Goal: Check status

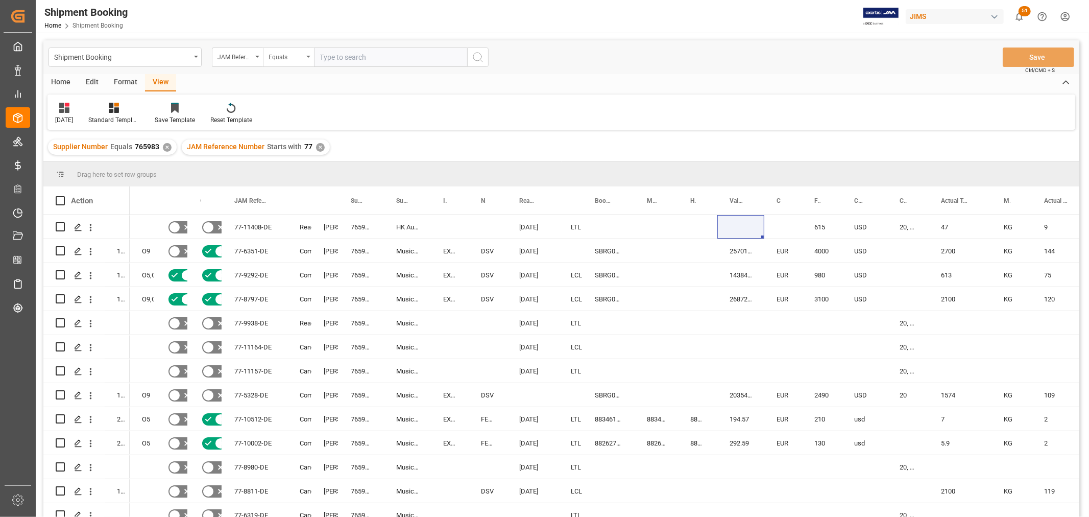
click at [306, 53] on div "Equals" at bounding box center [288, 56] width 51 height 19
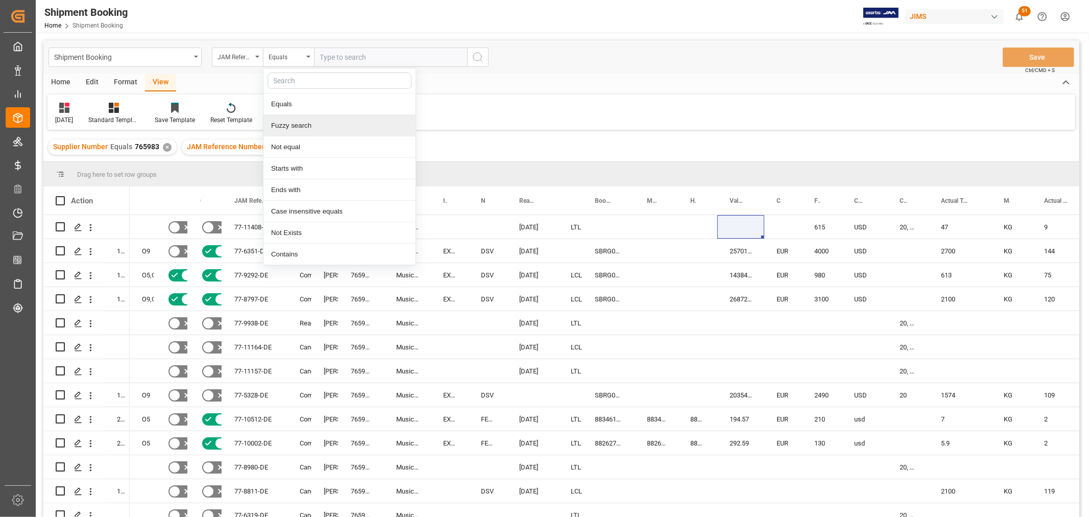
click at [297, 127] on div "Fuzzy search" at bounding box center [340, 125] width 152 height 21
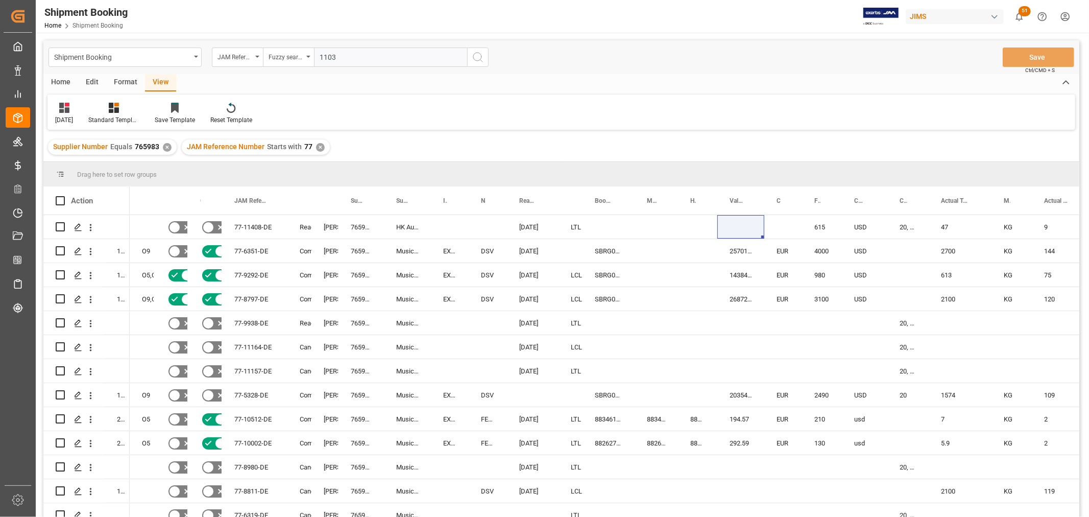
type input "11035"
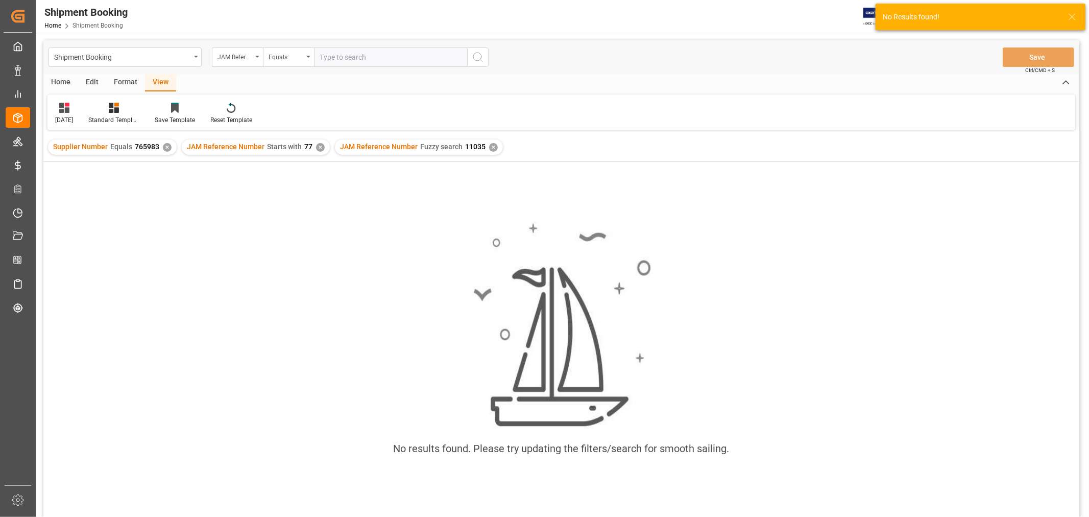
click at [316, 144] on div "✕" at bounding box center [320, 147] width 9 height 9
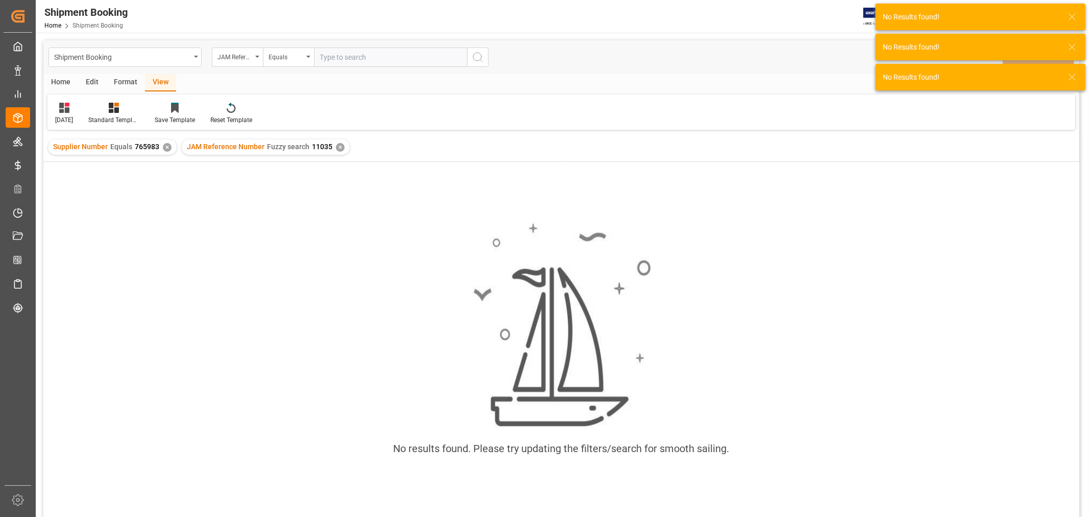
click at [165, 148] on div "✕" at bounding box center [167, 147] width 9 height 9
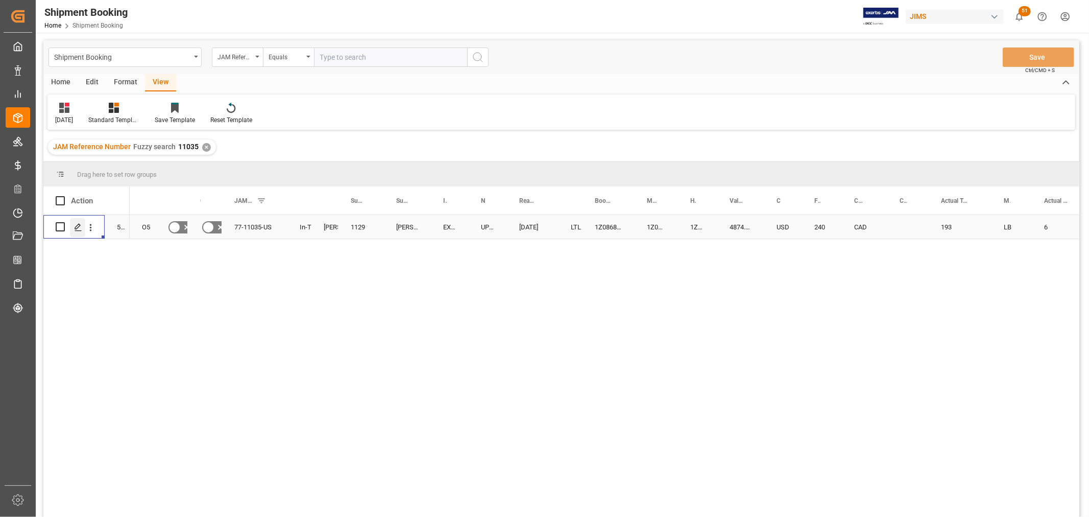
click at [77, 228] on polygon "Press SPACE to select this row." at bounding box center [77, 226] width 5 height 5
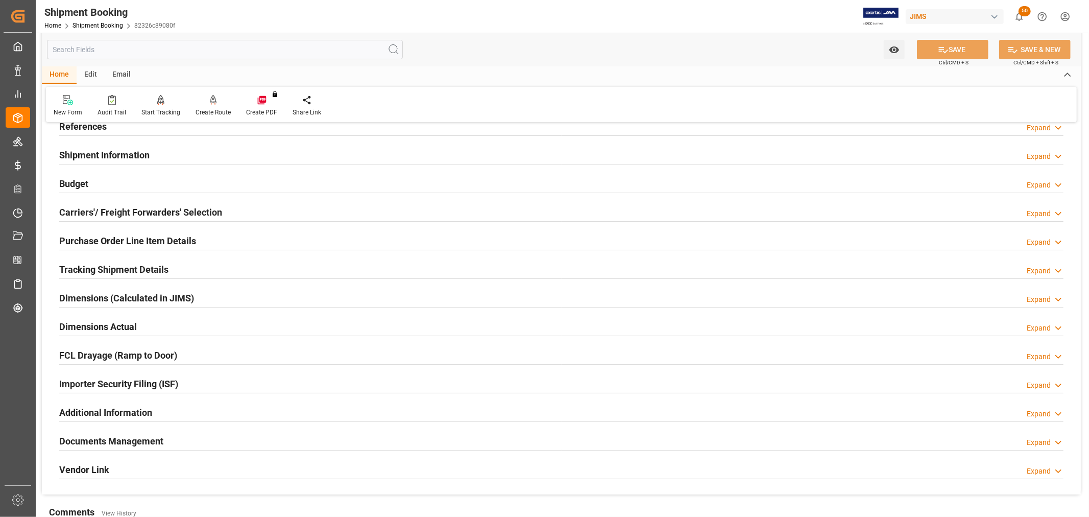
scroll to position [170, 0]
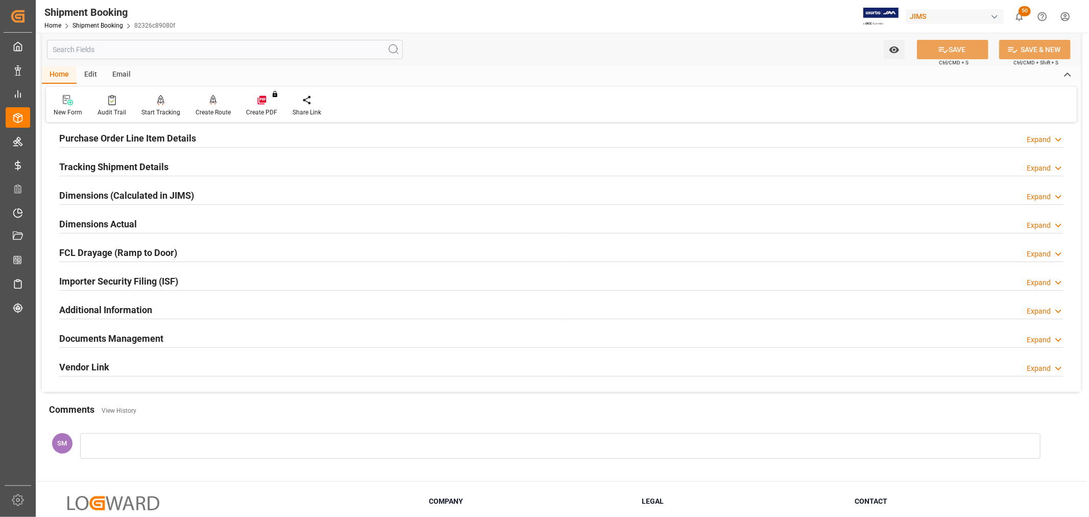
click at [119, 337] on h2 "Documents Management" at bounding box center [111, 338] width 104 height 14
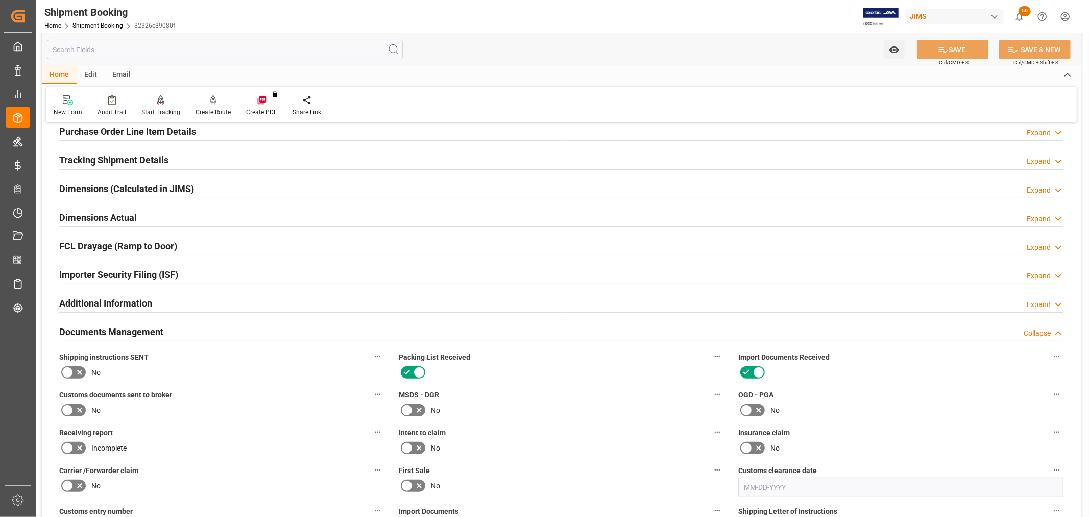
scroll to position [113, 0]
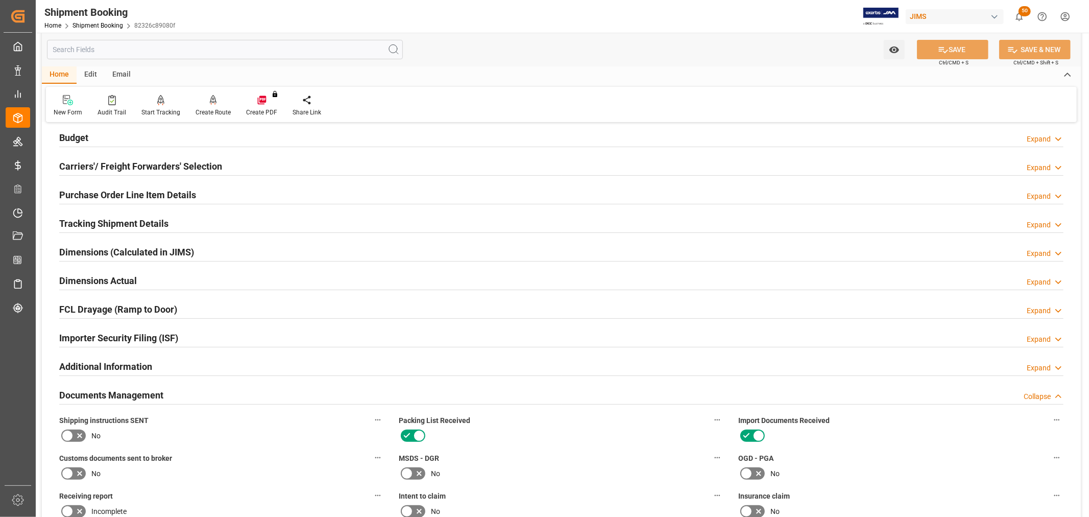
click at [82, 129] on div "Budget" at bounding box center [73, 136] width 29 height 19
